Goal: Navigation & Orientation: Understand site structure

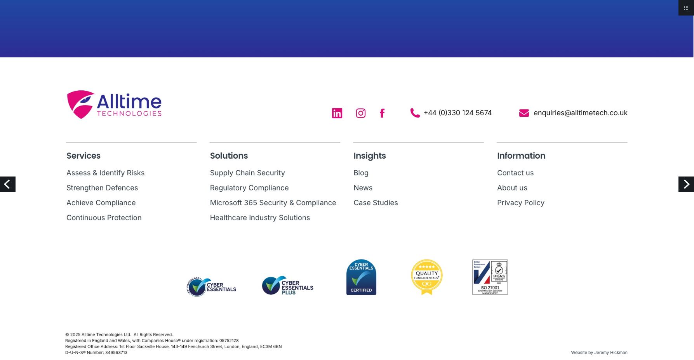
scroll to position [2646, 0]
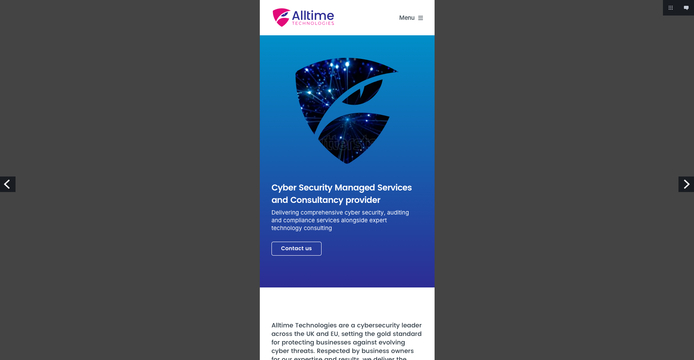
scroll to position [2352, 0]
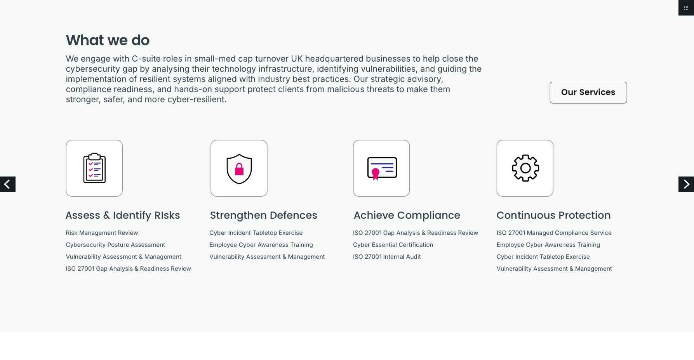
scroll to position [582, 0]
